Goal: Check status: Check status

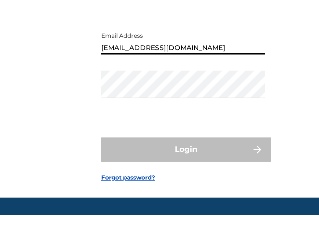
scroll to position [7, 0]
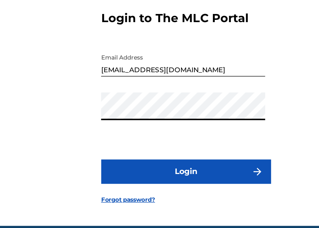
click at [165, 171] on button "Login" at bounding box center [160, 162] width 114 height 16
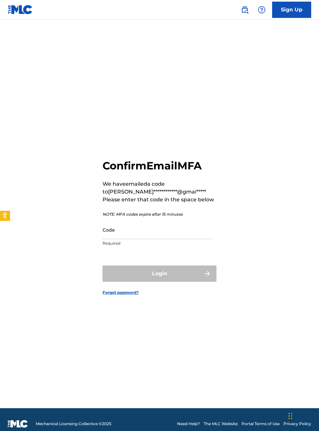
scroll to position [8, 0]
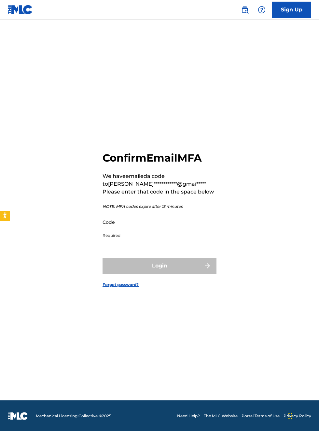
click at [127, 230] on input "Code" at bounding box center [158, 222] width 110 height 19
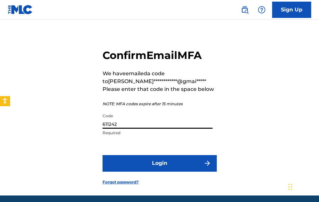
type input "611242"
click at [167, 171] on button "Login" at bounding box center [160, 163] width 114 height 16
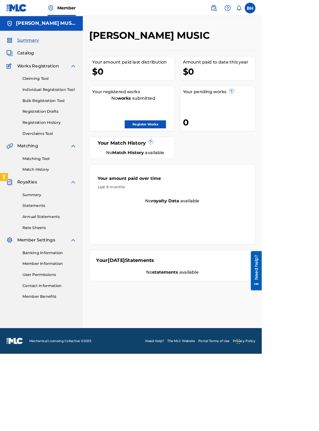
click at [223, 95] on div "$0" at bounding box center [267, 87] width 88 height 15
click at [137, 95] on div "$0" at bounding box center [162, 87] width 100 height 15
